Goal: Task Accomplishment & Management: Manage account settings

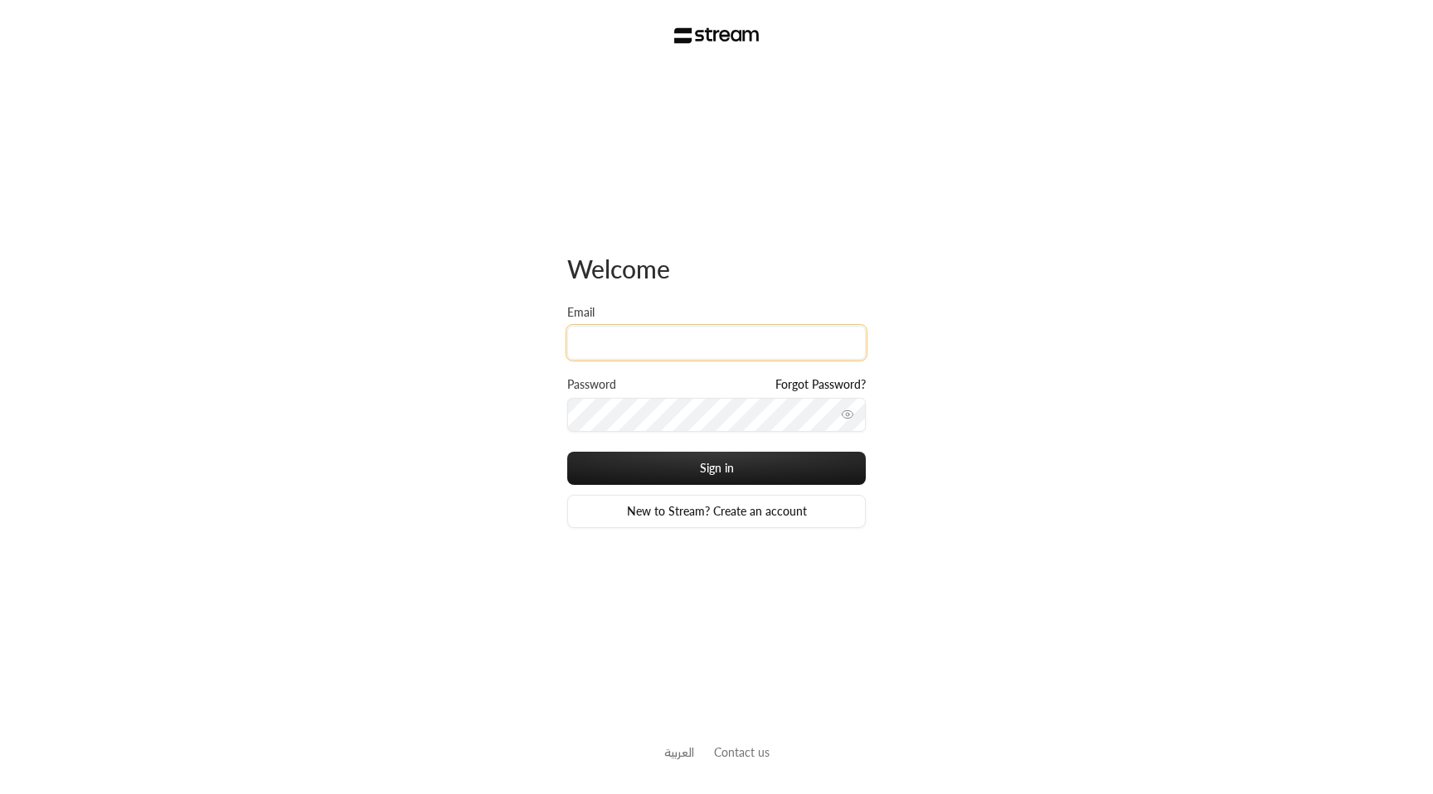
type input "[EMAIL_ADDRESS][DOMAIN_NAME]"
click at [756, 340] on input "[EMAIL_ADDRESS][DOMAIN_NAME]" at bounding box center [716, 343] width 298 height 34
click at [611, 334] on input "Email" at bounding box center [716, 343] width 298 height 34
paste input "[EMAIL_ADDRESS][DOMAIN_NAME]"
type input "[EMAIL_ADDRESS][DOMAIN_NAME]"
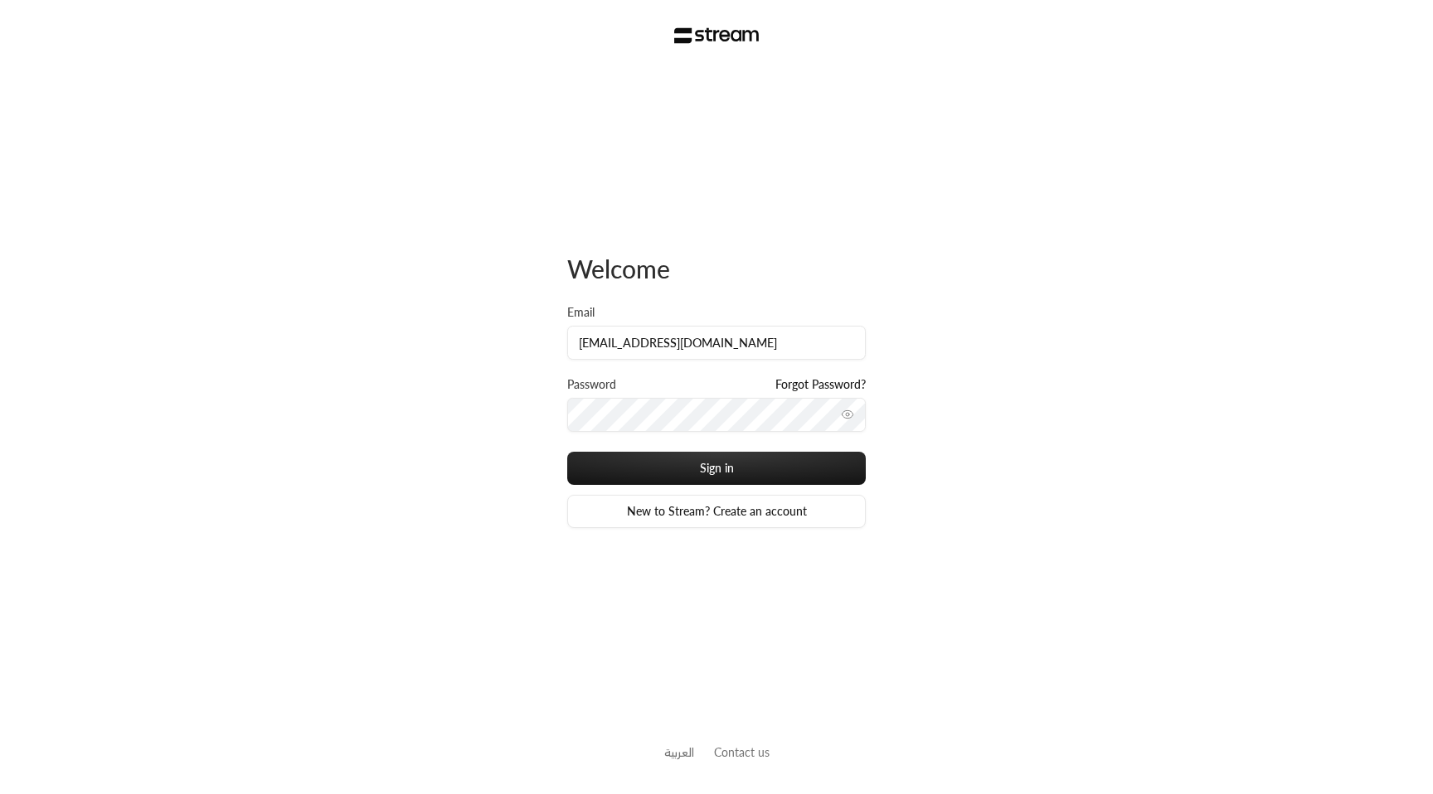
click at [487, 391] on div "Welcome Email [EMAIL_ADDRESS][DOMAIN_NAME] Password Forgot Password? Sign in Ne…" at bounding box center [716, 397] width 1433 height 794
click at [736, 477] on button "Sign in" at bounding box center [716, 468] width 298 height 33
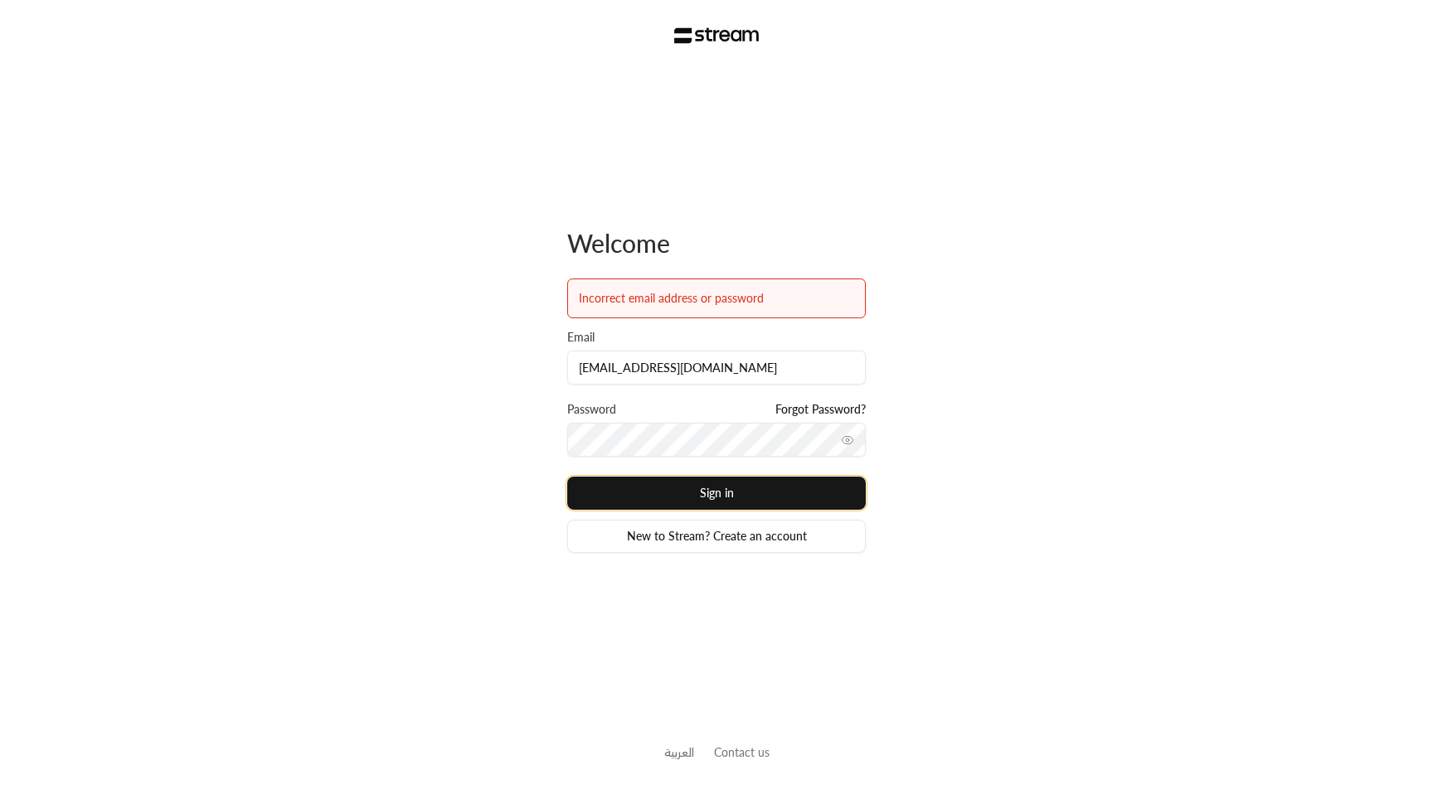
click at [723, 497] on button "Sign in" at bounding box center [716, 493] width 298 height 33
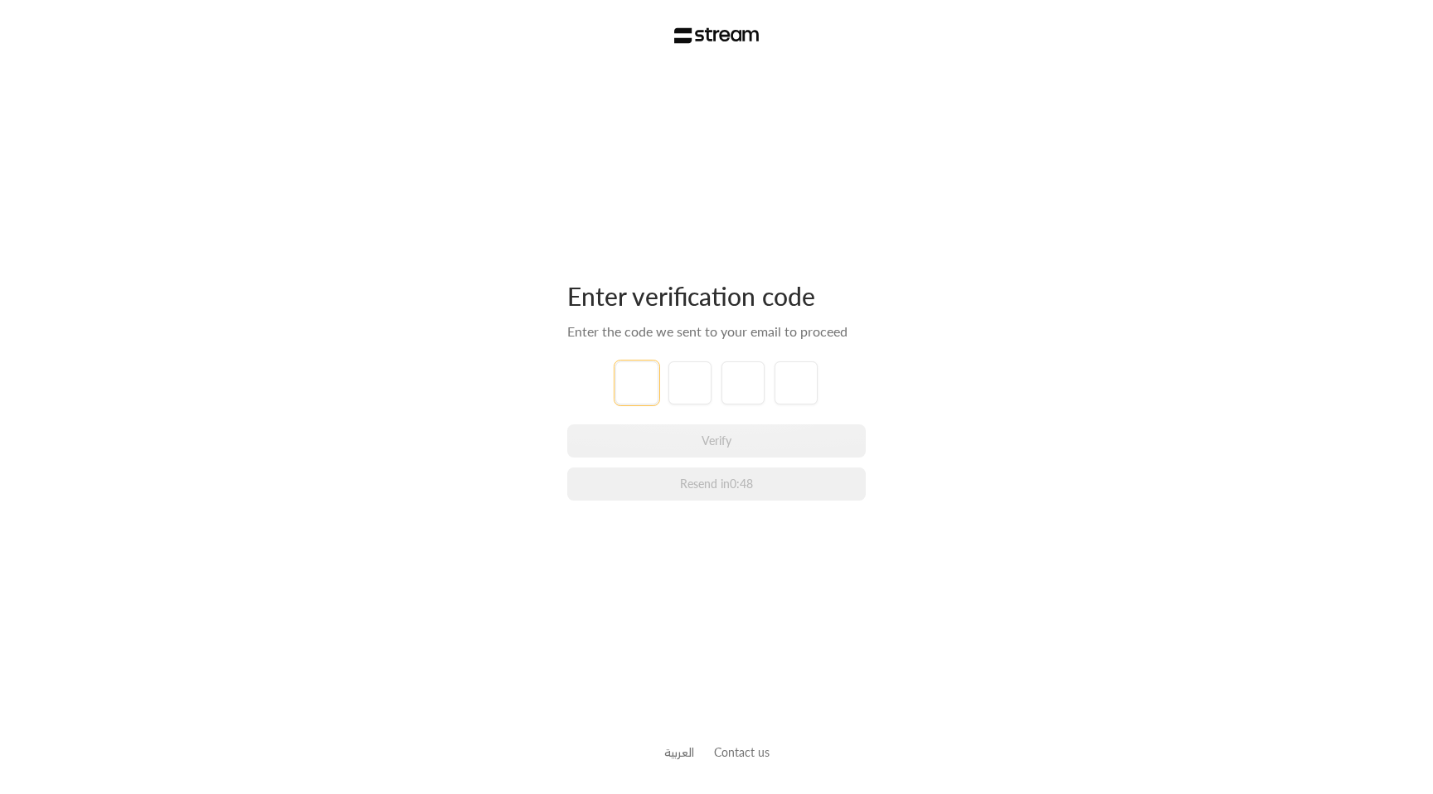
paste input "4"
type input "4"
type input "8"
type input "1"
type input "6"
